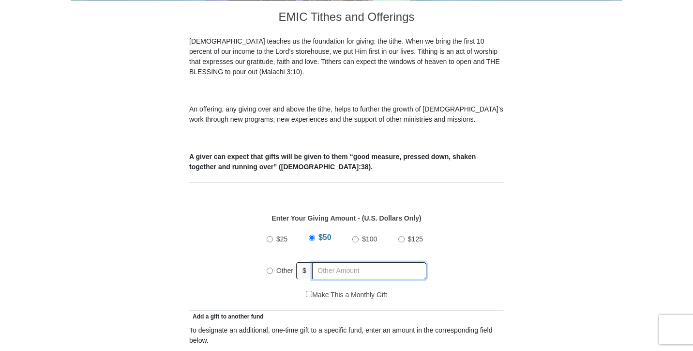
radio input "true"
click at [367, 263] on input "text" at bounding box center [371, 270] width 111 height 17
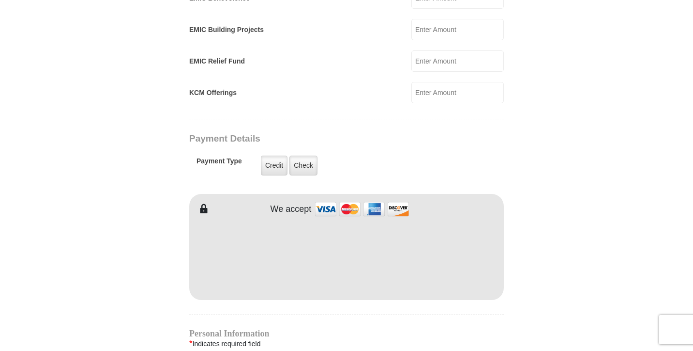
scroll to position [709, 0]
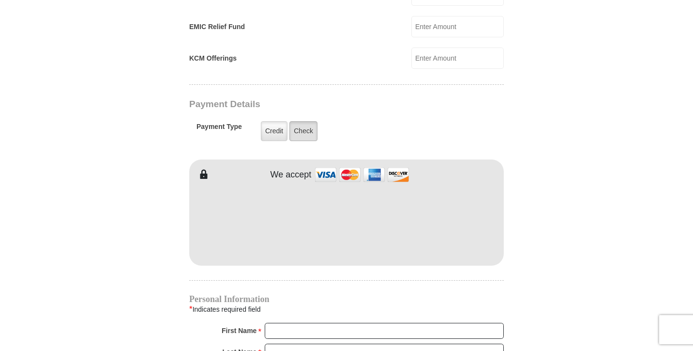
type input "1145"
click at [295, 121] on label "Check" at bounding box center [304, 131] width 28 height 20
click at [0, 0] on input "Check" at bounding box center [0, 0] width 0 height 0
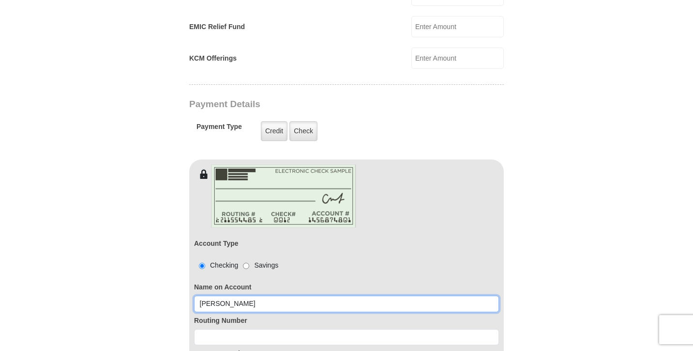
type input "[PERSON_NAME]"
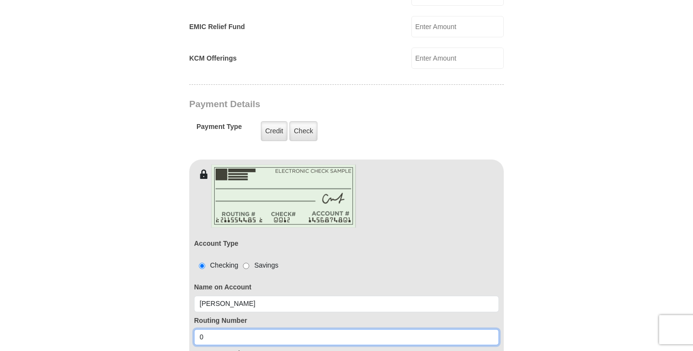
type input "043318092"
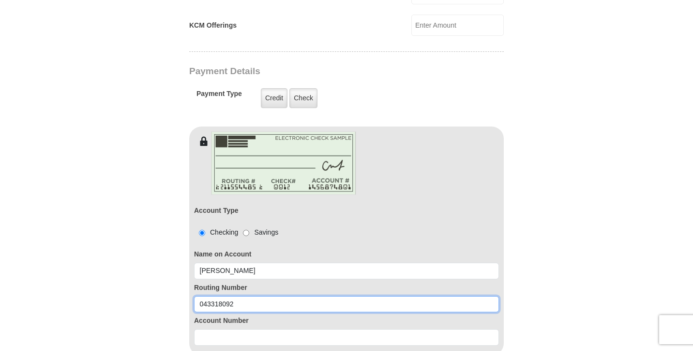
scroll to position [762, 0]
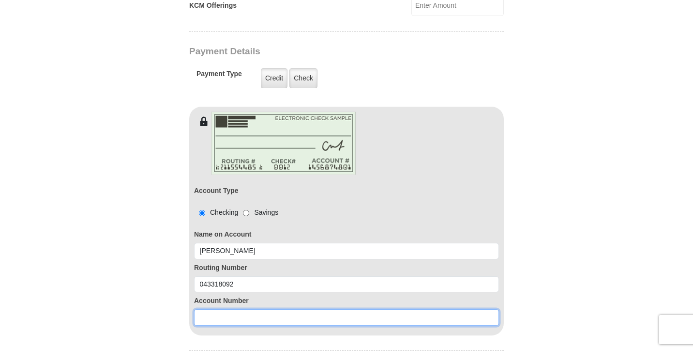
click at [256, 309] on input at bounding box center [346, 317] width 305 height 16
type input "2844071189"
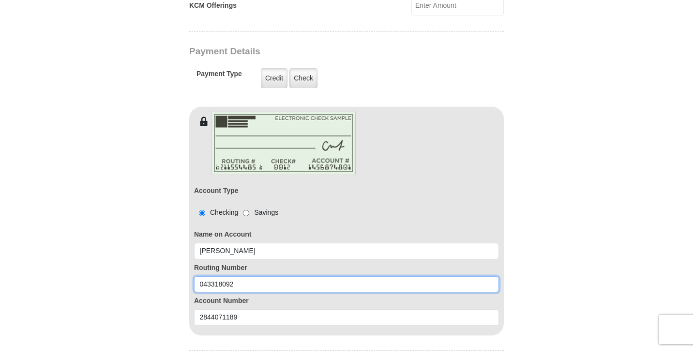
click at [348, 280] on input "043318092" at bounding box center [346, 284] width 305 height 16
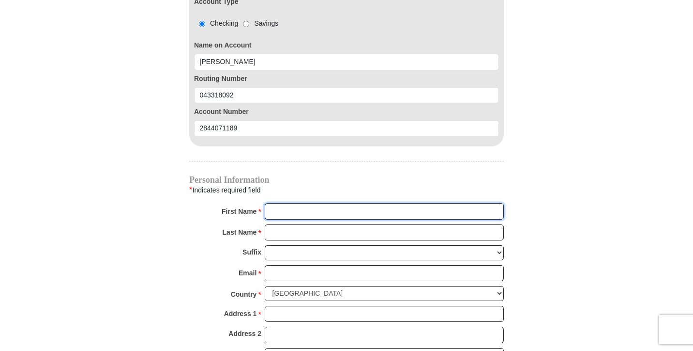
scroll to position [953, 0]
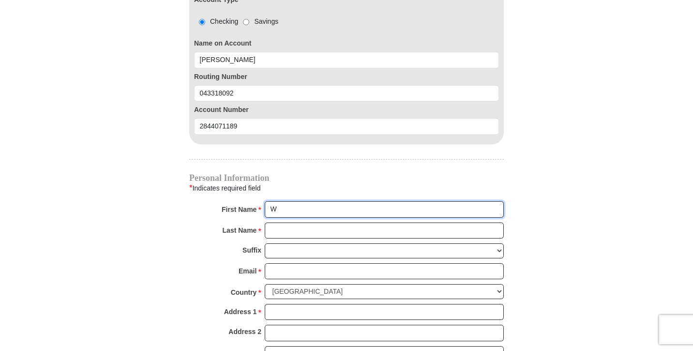
type input "Will"
type input "Cross"
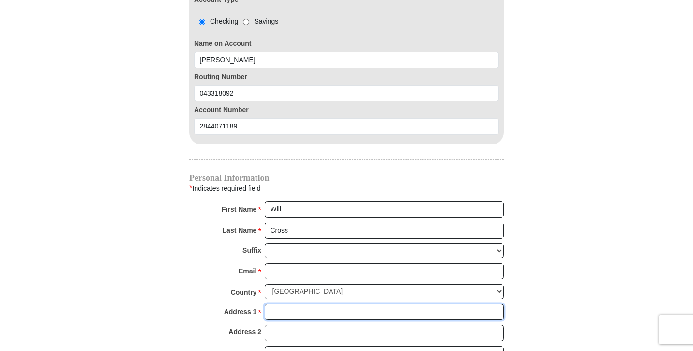
type input "155 [PERSON_NAME] Dr"
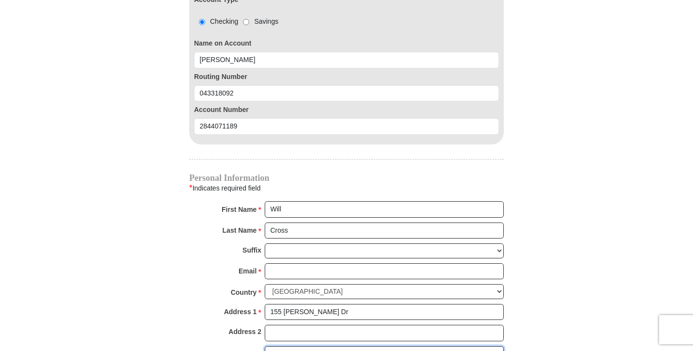
type input "[GEOGRAPHIC_DATA]"
select select "PA"
type input "17345"
type input "W"
type input "[PERSON_NAME]"
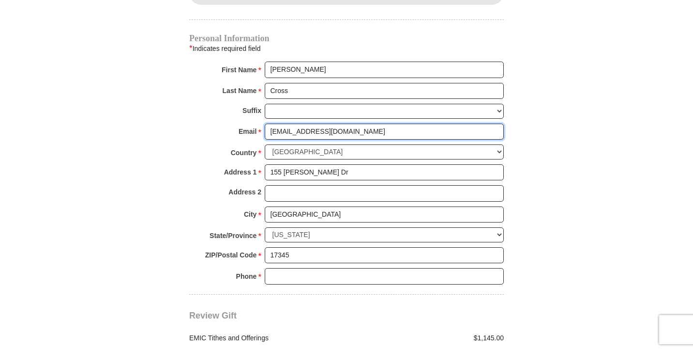
scroll to position [1097, 0]
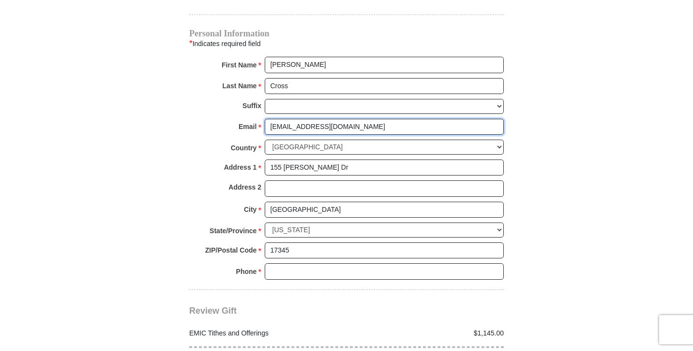
type input "[EMAIL_ADDRESS][DOMAIN_NAME]"
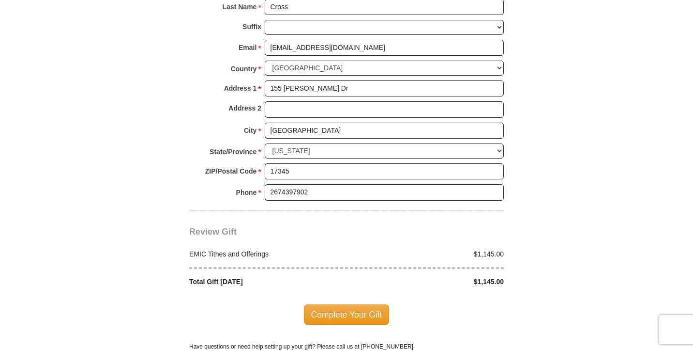
scroll to position [1176, 0]
type input "2674397902"
click at [360, 304] on span "Complete Your Gift" at bounding box center [347, 314] width 86 height 20
